Goal: Task Accomplishment & Management: Manage account settings

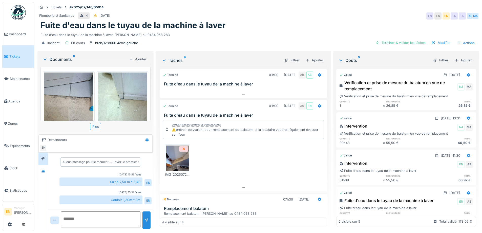
scroll to position [99, 0]
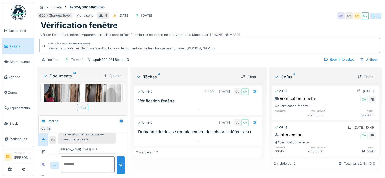
scroll to position [98, 0]
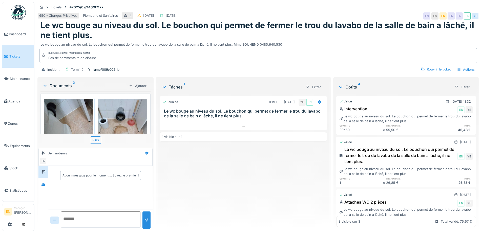
click at [236, 71] on div "Incident Terminé lamb/009/002 1er Rouvrir le ticket Actions" at bounding box center [258, 69] width 442 height 11
click at [318, 102] on icon at bounding box center [319, 102] width 3 height 4
click at [243, 174] on div "Terminé 01h00 19/09/2025 YE EN Le wc bouge au niveau du sol. Le bouchon qui per…" at bounding box center [243, 160] width 167 height 133
click at [239, 125] on div at bounding box center [243, 125] width 167 height 7
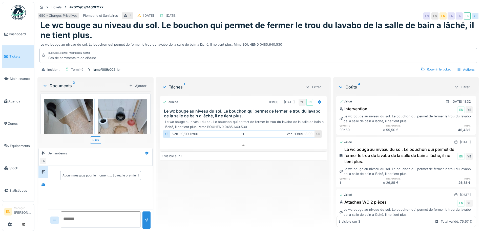
click at [228, 186] on div "Terminé 01h00 19/09/2025 YE EN Le wc bouge au niveau du sol. Le bouchon qui per…" at bounding box center [243, 160] width 167 height 133
click at [249, 183] on div "Terminé 01h00 19/09/2025 YE EN Le wc bouge au niveau du sol. Le bouchon qui per…" at bounding box center [243, 160] width 167 height 133
click at [185, 195] on div "Terminé 01h00 19/09/2025 YE EN Le wc bouge au niveau du sol. Le bouchon qui per…" at bounding box center [243, 160] width 167 height 133
click at [208, 194] on div "Terminé 01h00 19/09/2025 YE EN Le wc bouge au niveau du sol. Le bouchon qui per…" at bounding box center [243, 160] width 167 height 133
click at [232, 176] on div "Terminé 01h00 19/09/2025 YE EN Le wc bouge au niveau du sol. Le bouchon qui per…" at bounding box center [243, 160] width 167 height 133
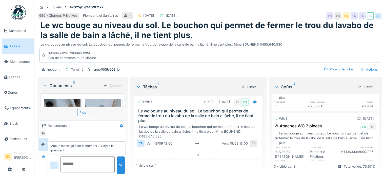
scroll to position [100, 0]
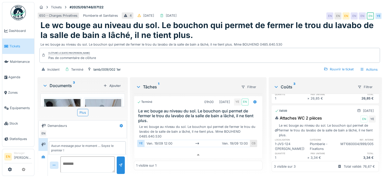
click at [112, 141] on div "Aucun message pour le moment … Soyez le premier !" at bounding box center [87, 148] width 77 height 14
click at [43, 155] on div at bounding box center [43, 157] width 4 height 5
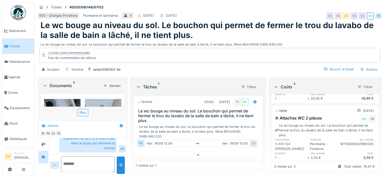
click at [92, 143] on div "Madame a dit qu'il y a fuite d'eau dans le tuyau qui alimente la chasse" at bounding box center [88, 143] width 57 height 19
click at [111, 142] on div "Madame a dit qu'il y a fuite d'eau dans le tuyau qui alimente la chasse" at bounding box center [88, 143] width 57 height 19
click at [53, 83] on div "Documents 3" at bounding box center [72, 86] width 59 height 6
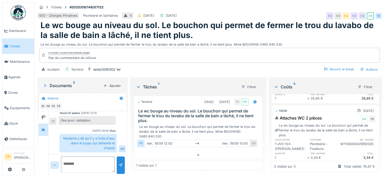
click at [60, 139] on div "Madame a dit qu'il y a fuite d'eau dans le tuyau qui alimente la chasse" at bounding box center [88, 143] width 57 height 19
click at [336, 67] on div "Rouvrir le ticket" at bounding box center [339, 69] width 34 height 7
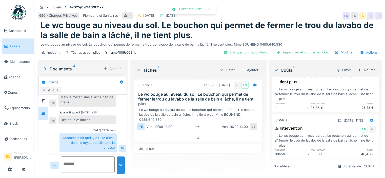
scroll to position [0, 0]
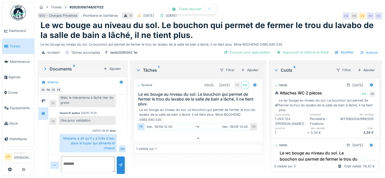
click at [195, 168] on div "Terminé 01h00 19/09/2025 YE EN Le wc bouge au niveau du sol. Le bouchon qui per…" at bounding box center [198, 124] width 129 height 95
click at [259, 14] on div "650 - Charges Privatives Plomberie et Sanitaires 4 15/09/2025 19/09/2025 EN EN …" at bounding box center [209, 15] width 345 height 9
drag, startPoint x: 257, startPoint y: 40, endPoint x: 283, endPoint y: 39, distance: 25.3
click at [283, 40] on div "Le wc bouge au niveau du sol. Le bouchon qui permet de fermer le trou du lavabo…" at bounding box center [210, 43] width 339 height 7
copy div "0485.640.530"
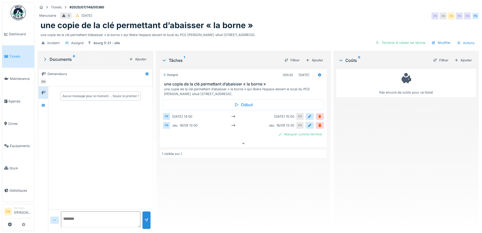
scroll to position [4, 0]
click at [284, 11] on div "Menuiserie 4 [DATE] EN EN EN EN EN PB" at bounding box center [258, 15] width 442 height 9
click at [270, 16] on div "Menuiserie 4 [DATE] EN EN EN EN EN PB" at bounding box center [258, 15] width 442 height 9
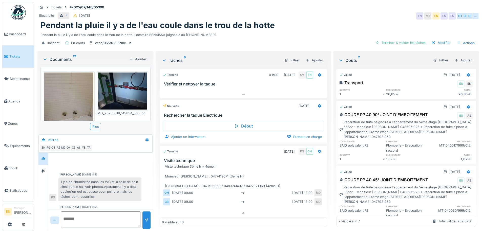
scroll to position [127, 0]
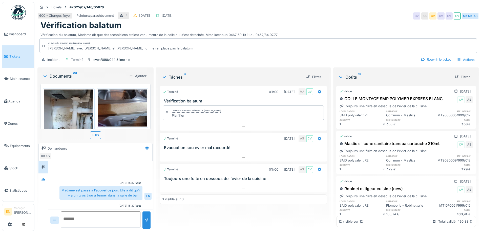
scroll to position [16, 0]
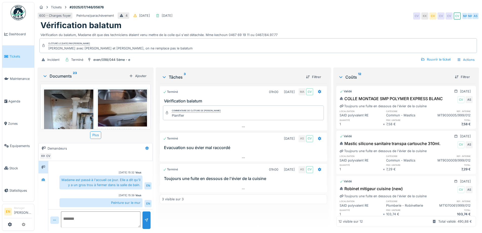
click at [236, 17] on div "600 - Charges foyer Peinture/parachèvement 4 19/07/2025 07/08/2025 CV KK CV CV …" at bounding box center [258, 15] width 442 height 9
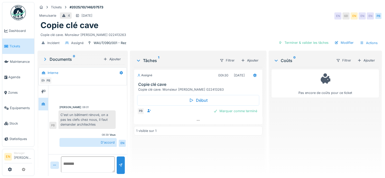
scroll to position [4, 0]
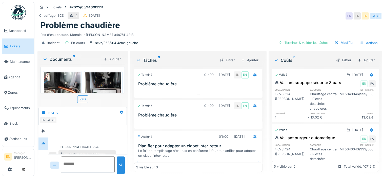
scroll to position [72, 0]
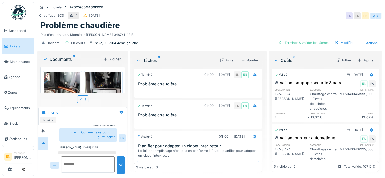
click at [108, 142] on div "Erreur: Commentaire pour un autre ticket" at bounding box center [88, 135] width 57 height 14
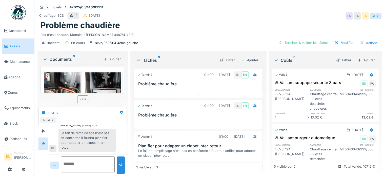
scroll to position [124, 0]
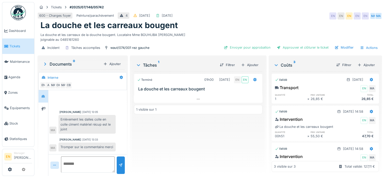
scroll to position [36, 0]
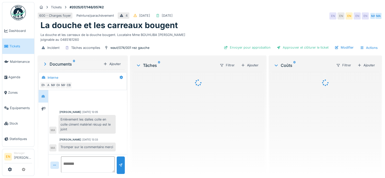
scroll to position [124, 0]
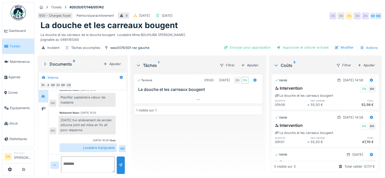
scroll to position [4, 0]
click at [155, 63] on div "Tâches 1" at bounding box center [176, 65] width 80 height 6
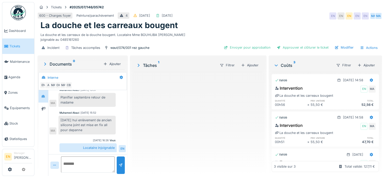
click at [149, 62] on div "Tâches 1" at bounding box center [176, 65] width 80 height 6
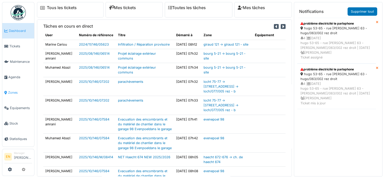
click at [12, 91] on span "Zones" at bounding box center [20, 92] width 24 height 5
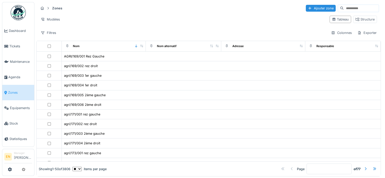
click at [347, 8] on input at bounding box center [361, 8] width 35 height 7
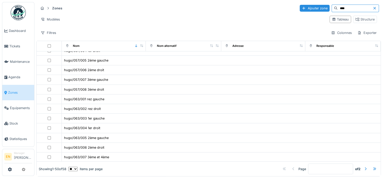
scroll to position [224, 0]
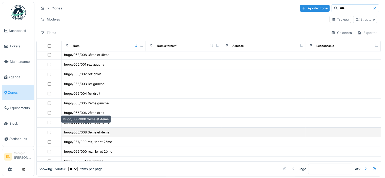
type input "****"
click at [86, 130] on div "hugo/065/008 3ème et 4ème" at bounding box center [86, 132] width 45 height 5
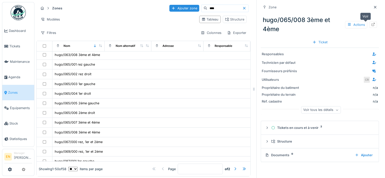
click at [371, 25] on icon at bounding box center [373, 24] width 4 height 3
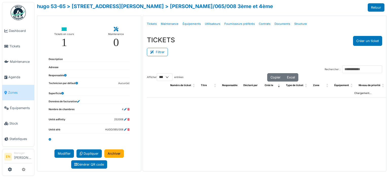
select select "***"
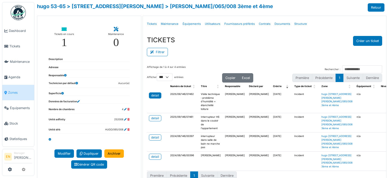
click at [155, 95] on div "detail" at bounding box center [155, 95] width 8 height 5
click at [294, 30] on div "Menu Détails Tickets Maintenance Équipements Utilisateurs Fournisseurs préférés…" at bounding box center [264, 24] width 243 height 16
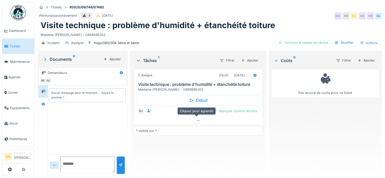
click at [196, 121] on icon at bounding box center [198, 120] width 4 height 3
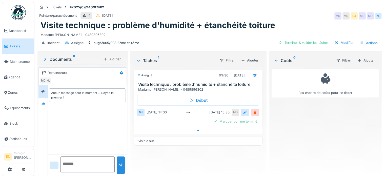
click at [196, 121] on div "Début NJ mar. 30/09 14:00 mar. 30/09 15:30 MD Marquer comme terminé" at bounding box center [198, 109] width 129 height 35
click at [230, 161] on div "Assigné 01h30 30/09/2025 Visite technique : problème d'humidité + étanchéité to…" at bounding box center [198, 119] width 129 height 105
click at [164, 170] on div "Tâches 1 Filtrer Ajouter Assigné 01h30 30/09/2025 Visite technique : problème d…" at bounding box center [198, 113] width 133 height 122
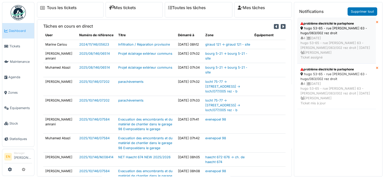
click at [320, 41] on div "4 | [DATE] [PERSON_NAME] 53-65 - rue [PERSON_NAME] 63 - [PERSON_NAME]/063/002 r…" at bounding box center [337, 48] width 72 height 24
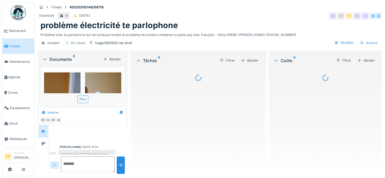
scroll to position [34, 0]
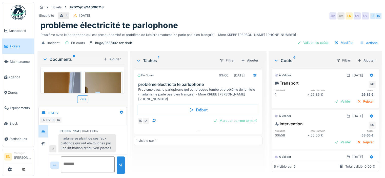
click at [116, 142] on div "Ilyas Allam hanin 30/09/2025 16:05 madame se plaint de ses faux plafonds qui on…" at bounding box center [87, 141] width 76 height 24
click at [199, 126] on div at bounding box center [198, 129] width 128 height 7
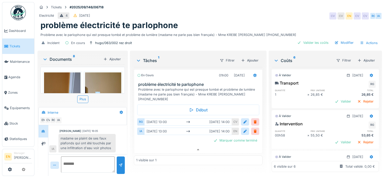
click at [20, 13] on img at bounding box center [18, 12] width 15 height 15
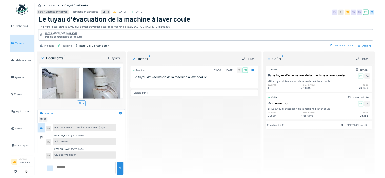
scroll to position [24, 0]
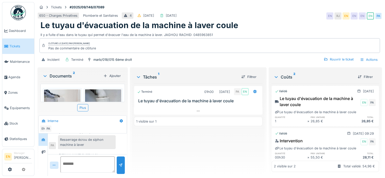
click at [110, 146] on div "Resserrage écrou de siphon machine à laver" at bounding box center [87, 142] width 58 height 14
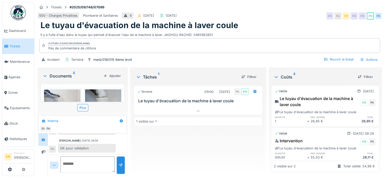
scroll to position [4, 0]
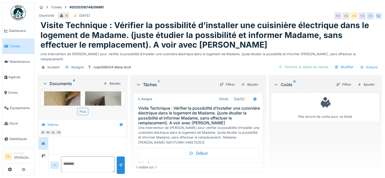
scroll to position [107, 0]
click at [102, 129] on div "EN [GEOGRAPHIC_DATA] CB" at bounding box center [82, 132] width 84 height 7
click at [109, 147] on div "[PERSON_NAME] [DATE] 12:58 salut [PERSON_NAME], tu veux bien prévenir la locata…" at bounding box center [87, 131] width 79 height 203
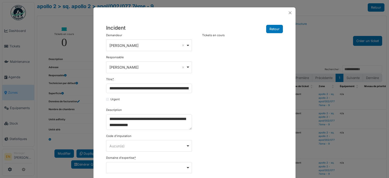
select select "***"
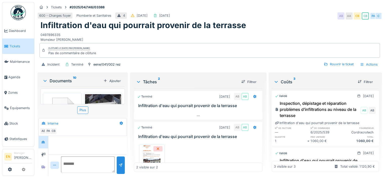
scroll to position [65, 0]
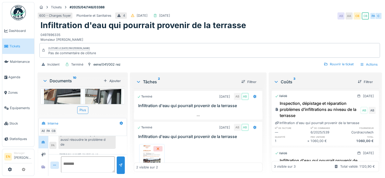
click at [121, 147] on div "Peter Acheampong 18/04/2025 10:41 Apparemment il y a deux points de infiltratio…" at bounding box center [87, 136] width 79 height 130
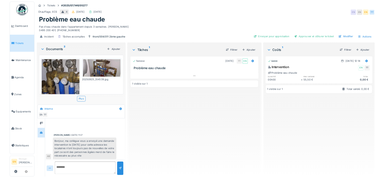
scroll to position [24, 0]
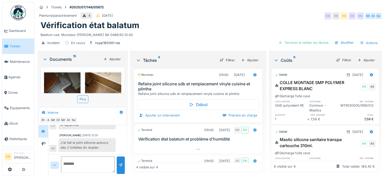
scroll to position [39, 0]
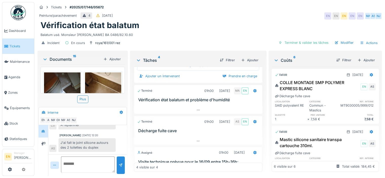
click at [96, 138] on div "J'ai fait le joint silicone autours des 2 toilettes du duplex" at bounding box center [87, 145] width 57 height 14
